Goal: Find contact information: Find contact information

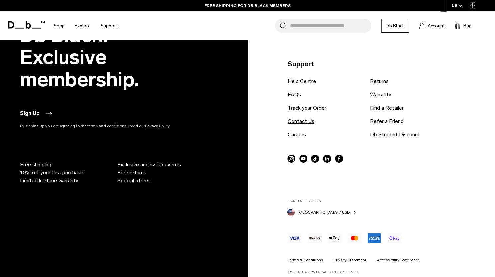
click at [308, 117] on link "Contact Us" at bounding box center [300, 121] width 27 height 8
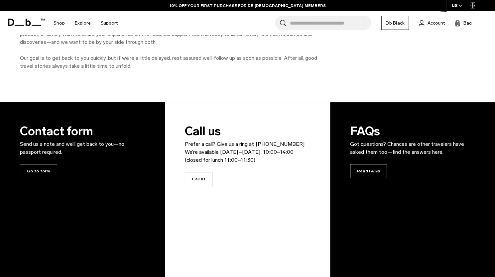
scroll to position [66, 0]
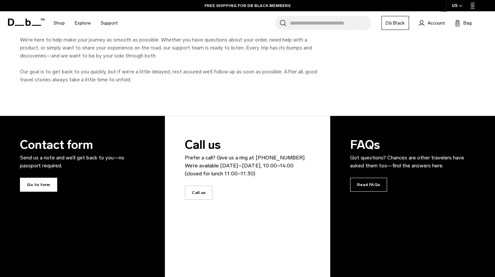
click at [39, 181] on span "Go to form" at bounding box center [38, 185] width 37 height 14
